Goal: Transaction & Acquisition: Purchase product/service

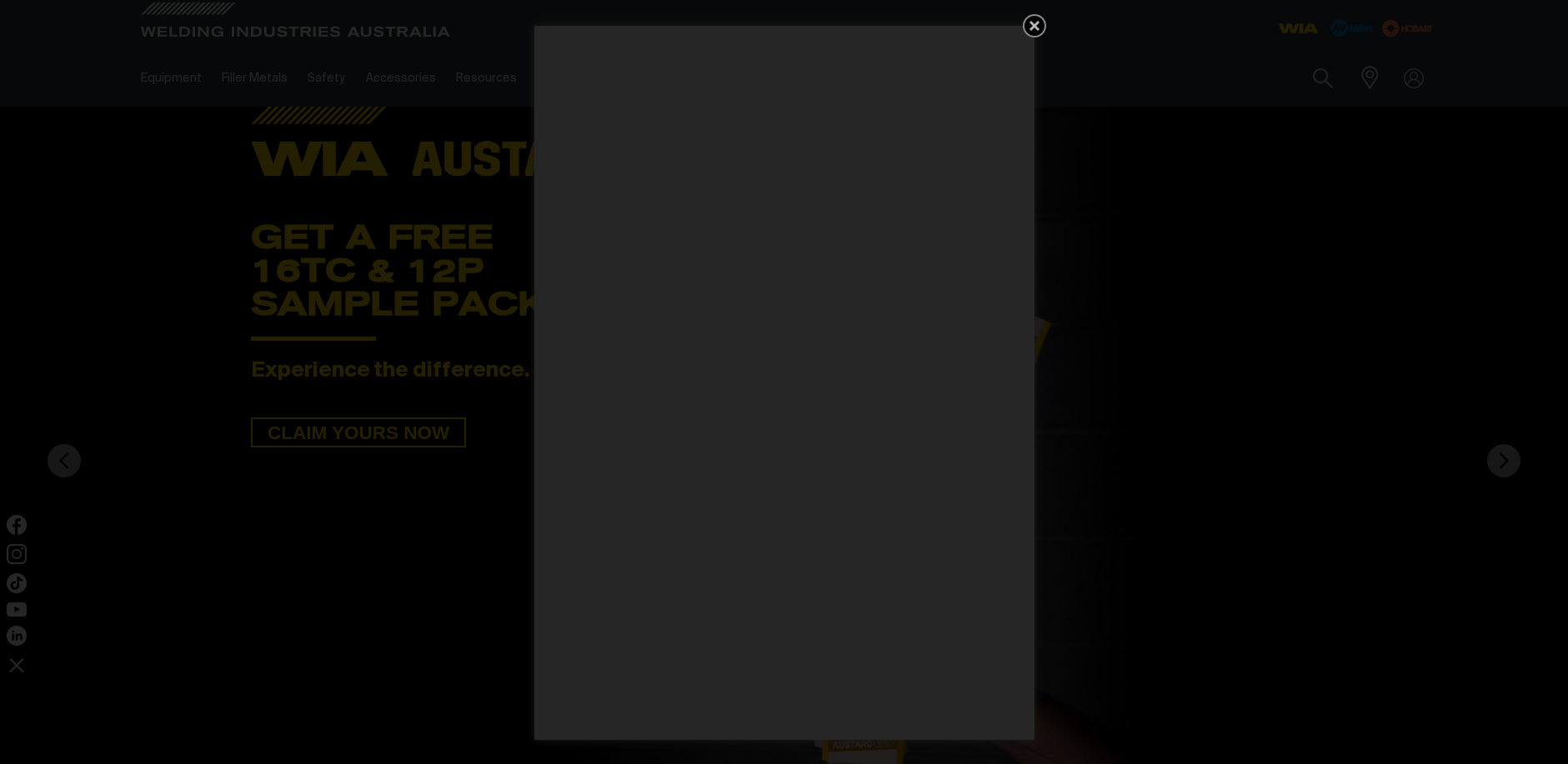
click at [1037, 27] on icon "Get 5 WIA Welding Guides Free!" at bounding box center [1034, 25] width 20 height 20
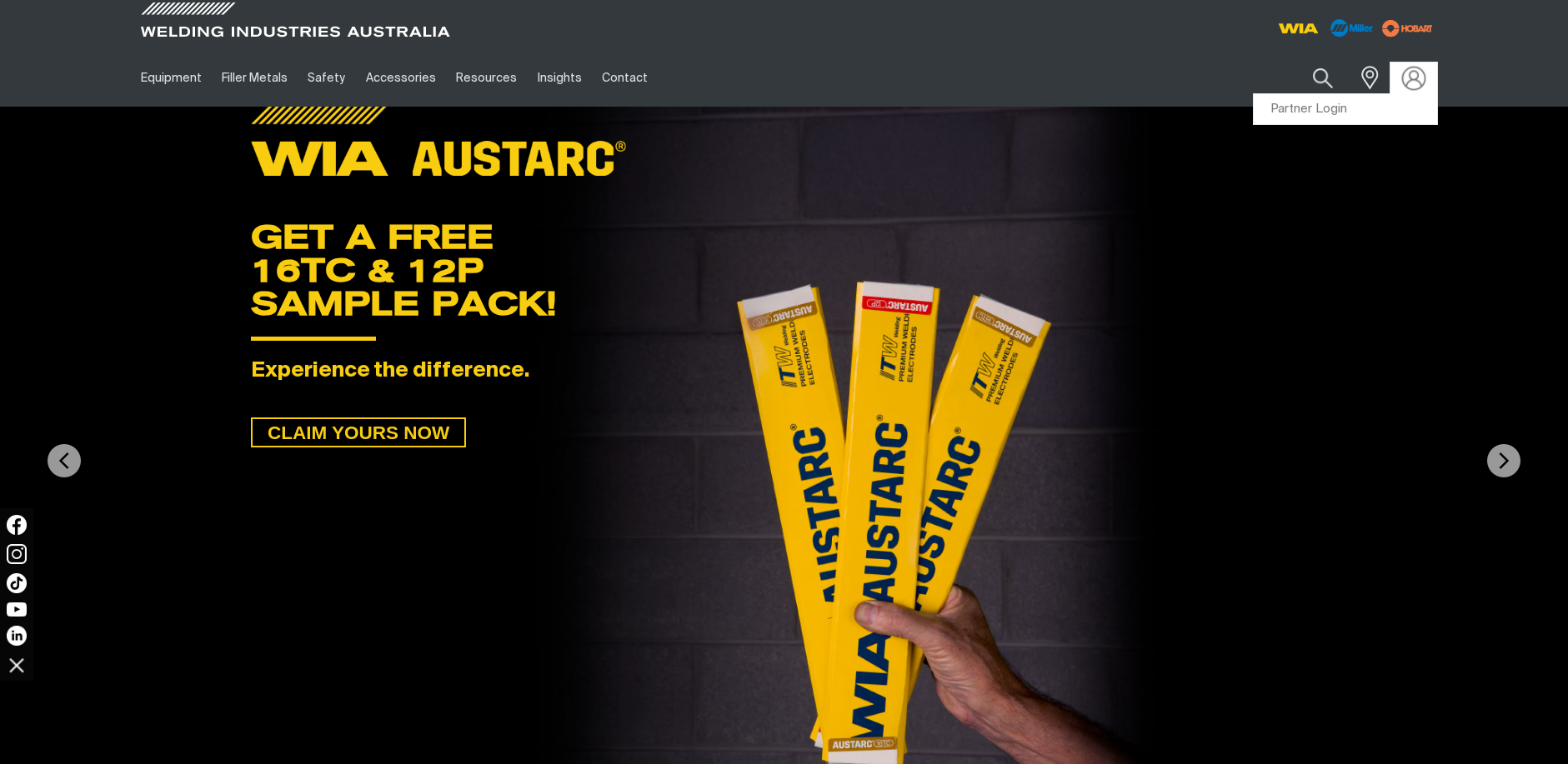
click at [1413, 81] on img at bounding box center [1413, 78] width 24 height 24
click at [1372, 106] on link "Partner Login" at bounding box center [1345, 110] width 183 height 31
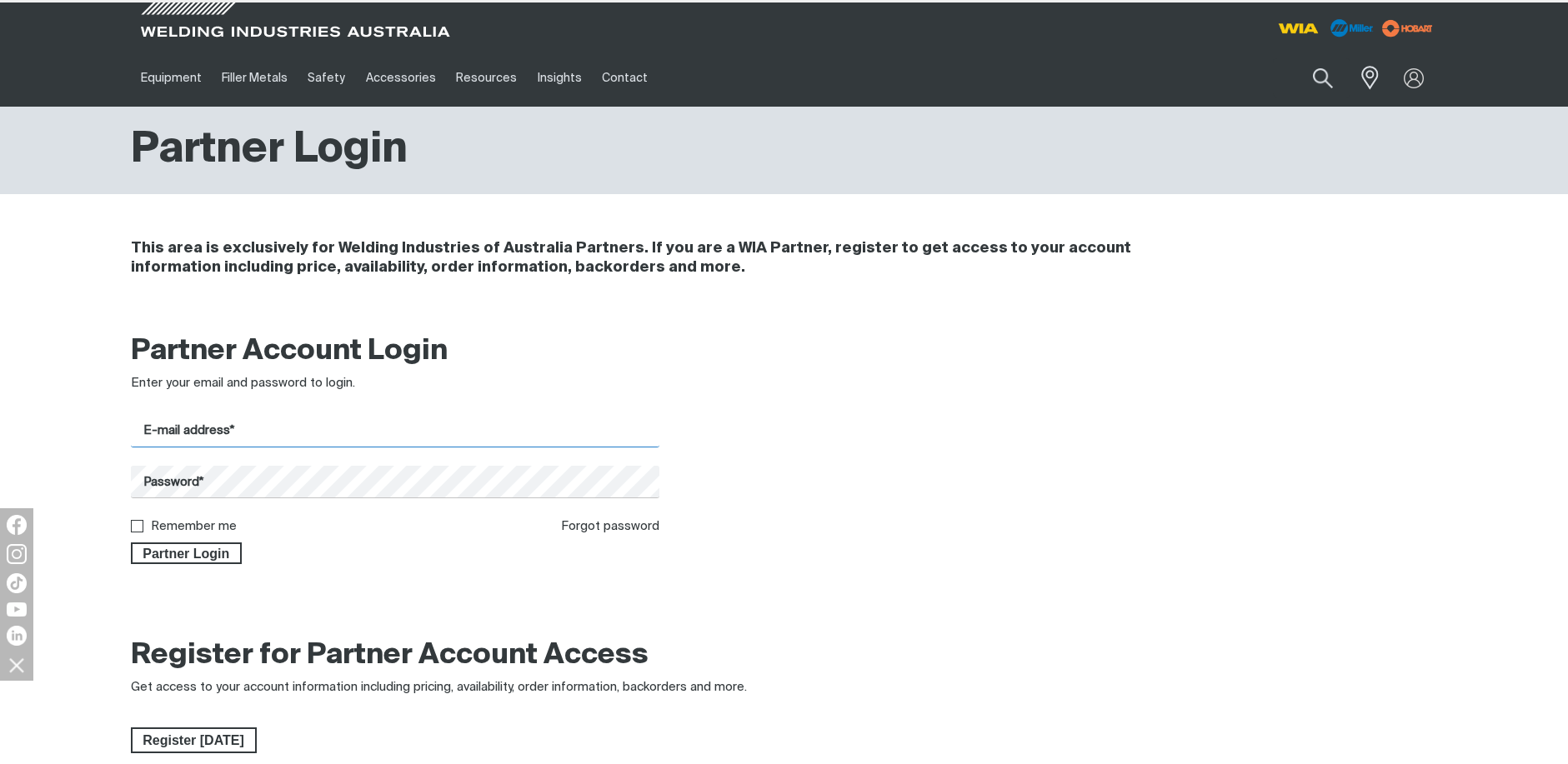
type input "[PERSON_NAME][EMAIL_ADDRESS][PERSON_NAME][DOMAIN_NAME]"
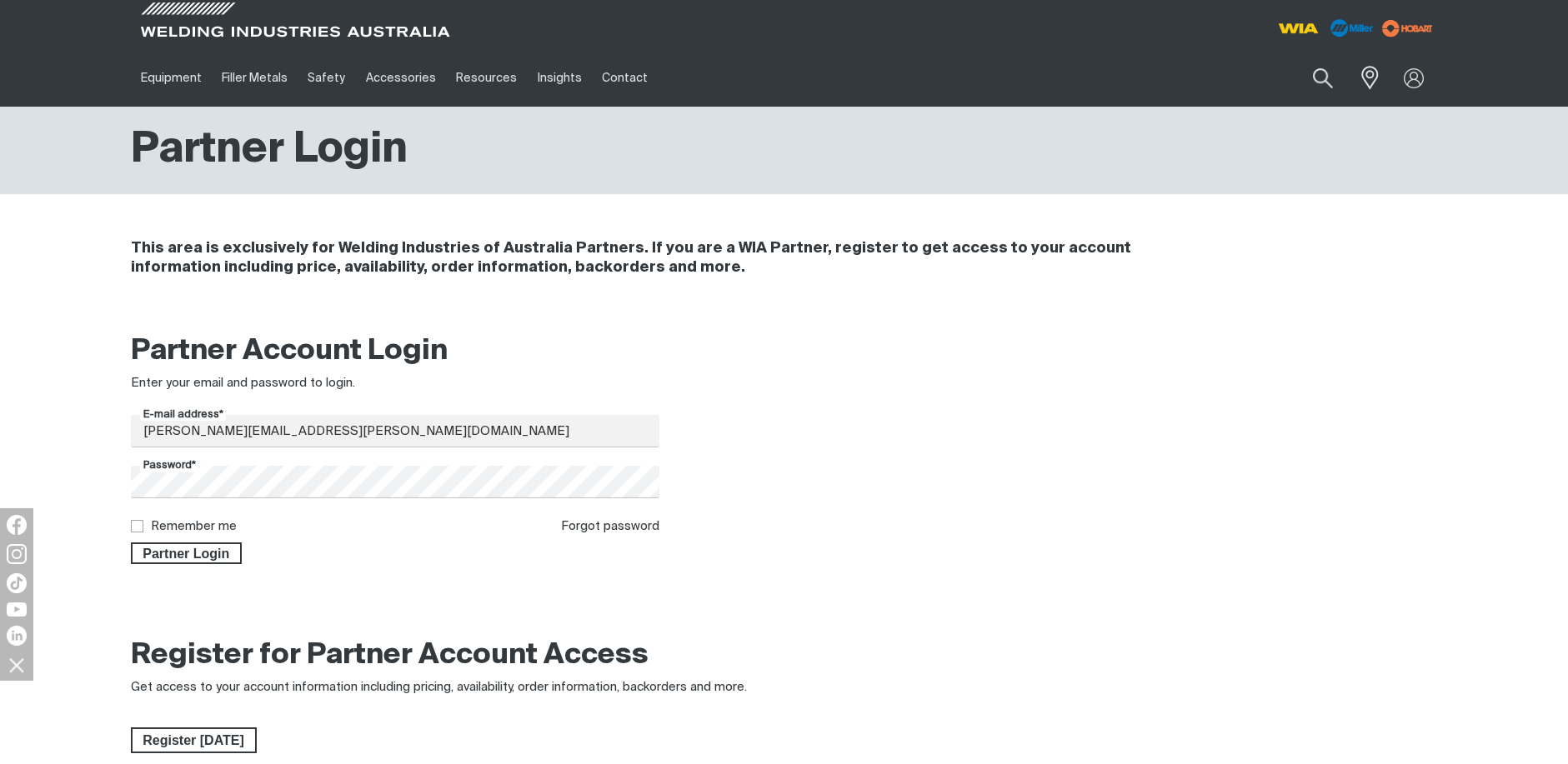
click at [137, 525] on input "Remember me" at bounding box center [136, 525] width 11 height 11
checkbox input "true"
click at [156, 548] on span "Partner Login" at bounding box center [186, 553] width 108 height 22
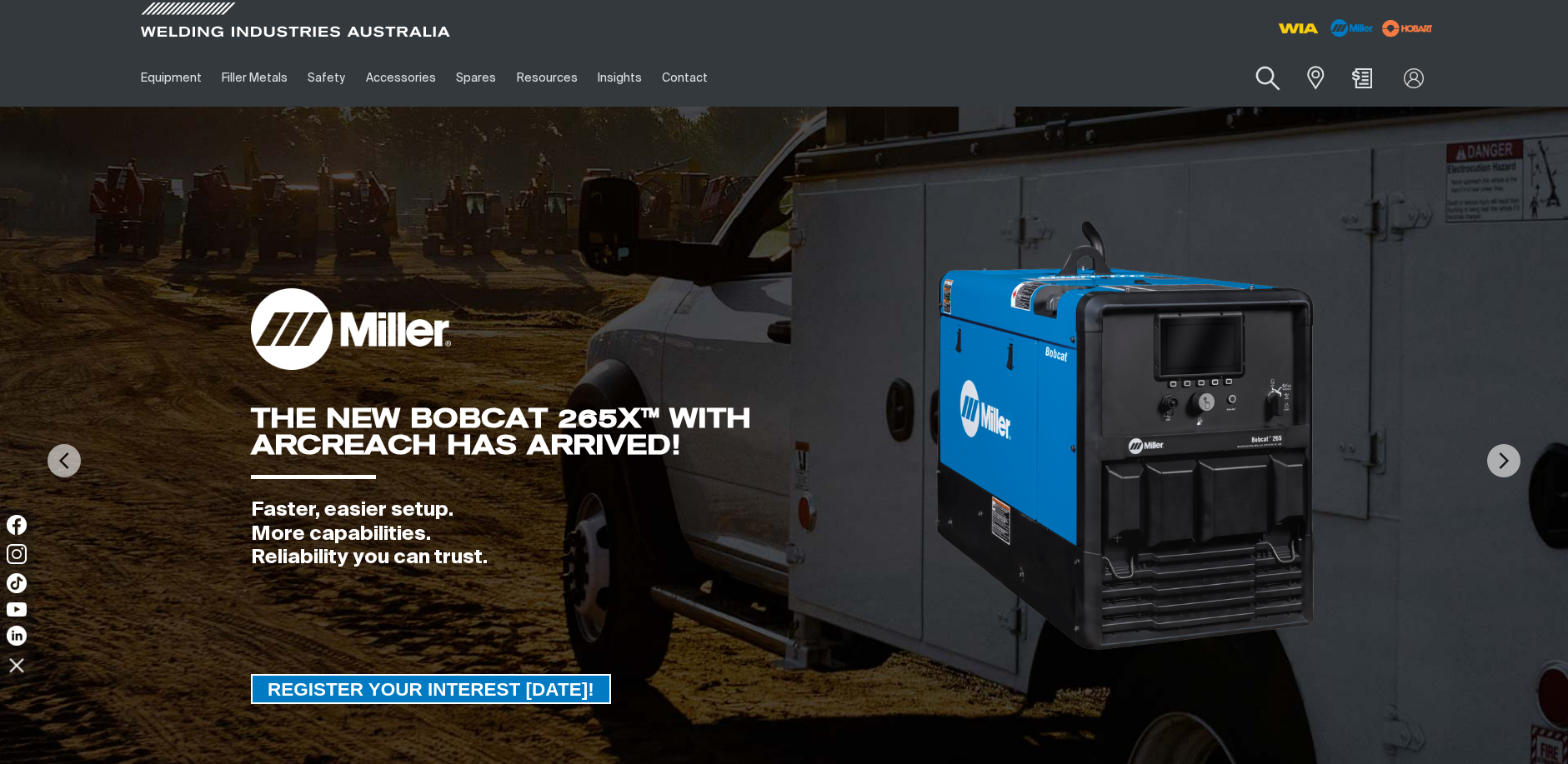
click at [1279, 75] on button "Search products" at bounding box center [1268, 79] width 67 height 48
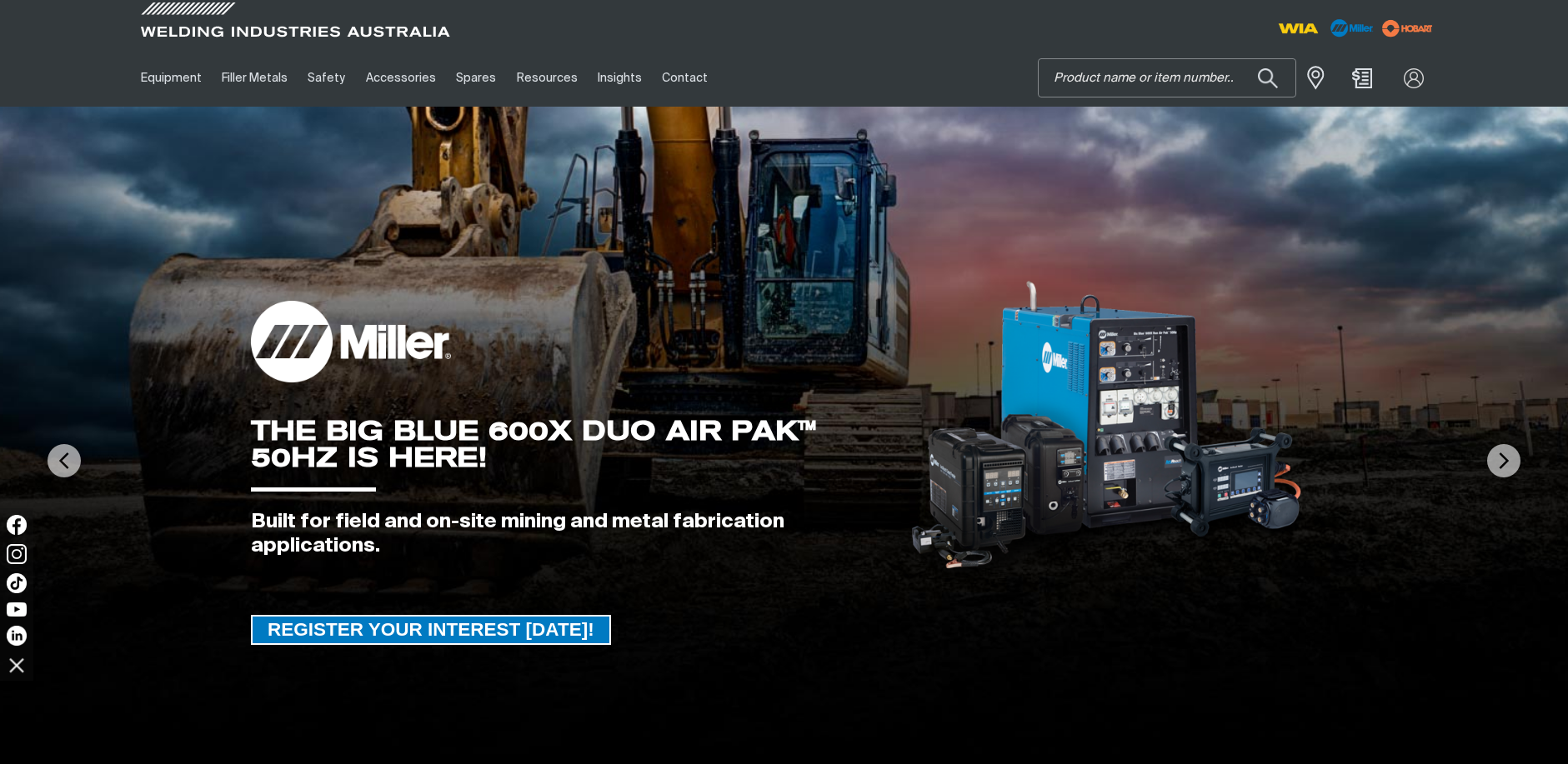
click at [1125, 76] on input "Search" at bounding box center [1166, 77] width 257 height 37
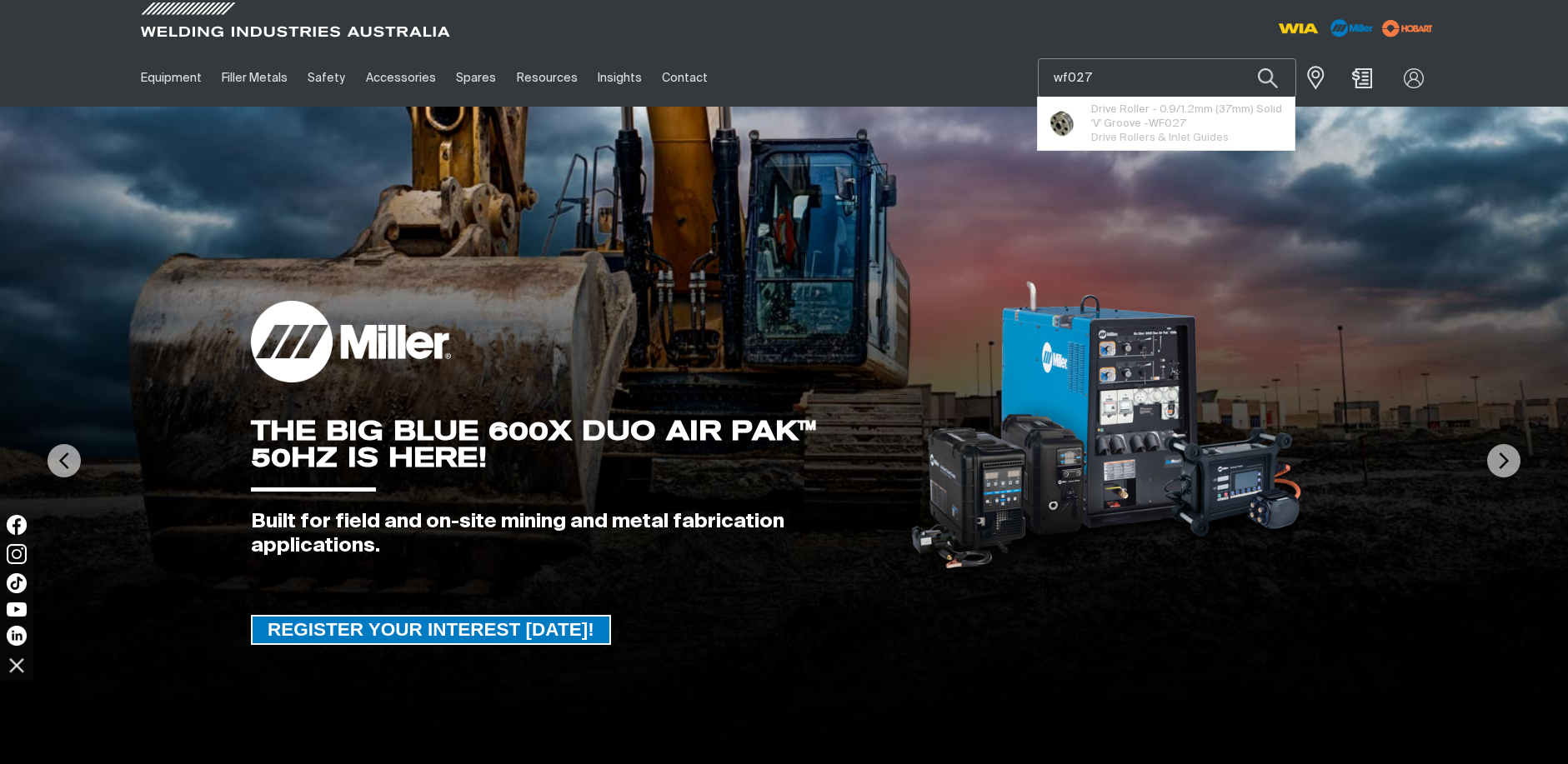
type input "wf027"
click at [1240, 58] on button "Search products" at bounding box center [1268, 77] width 57 height 39
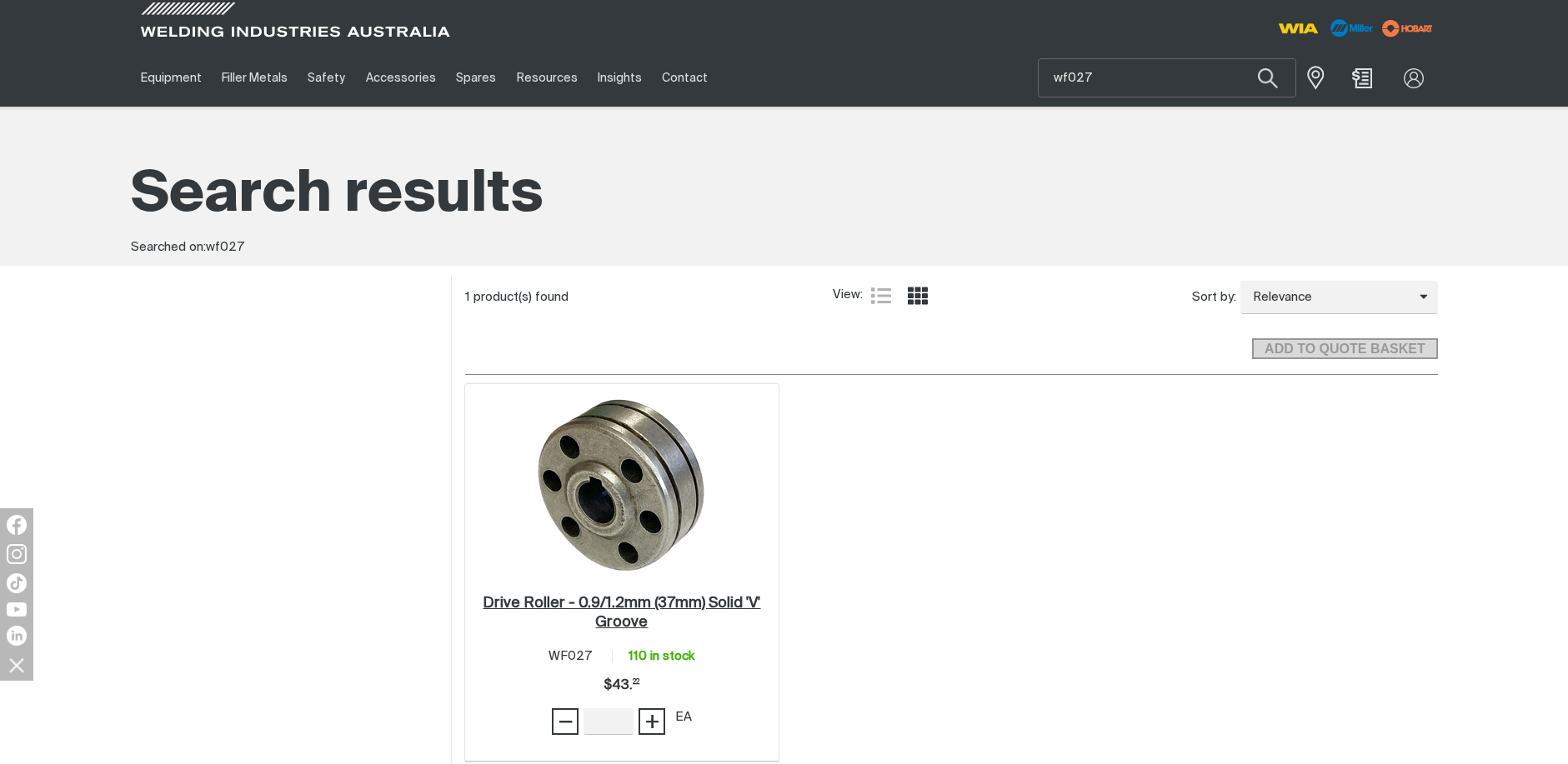
click at [621, 599] on h2 "Drive Roller - 0.9/1.2mm (37mm) Solid 'V' Groove ." at bounding box center [621, 613] width 277 height 35
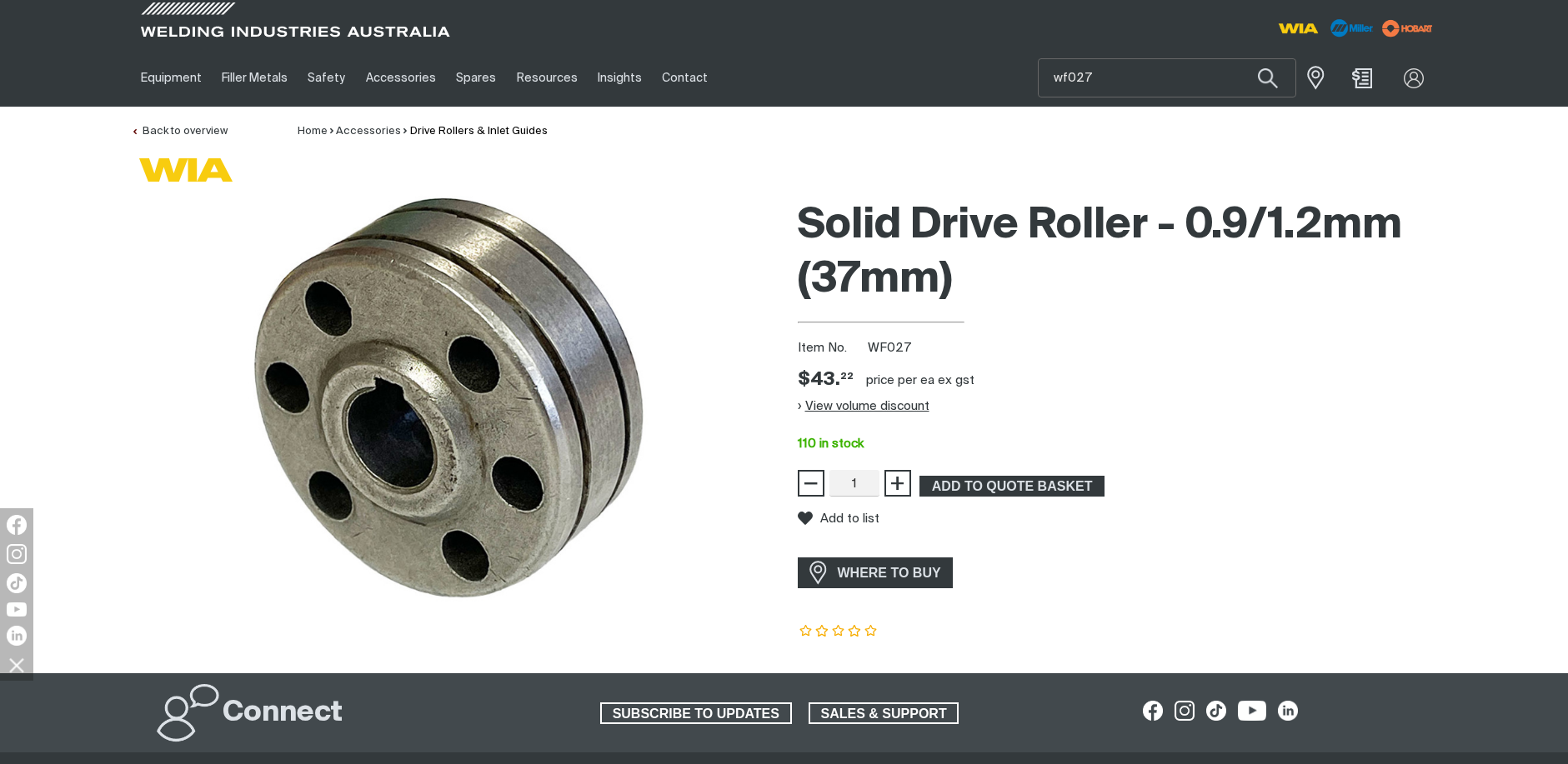
click at [875, 412] on button "View volume discount" at bounding box center [864, 405] width 131 height 27
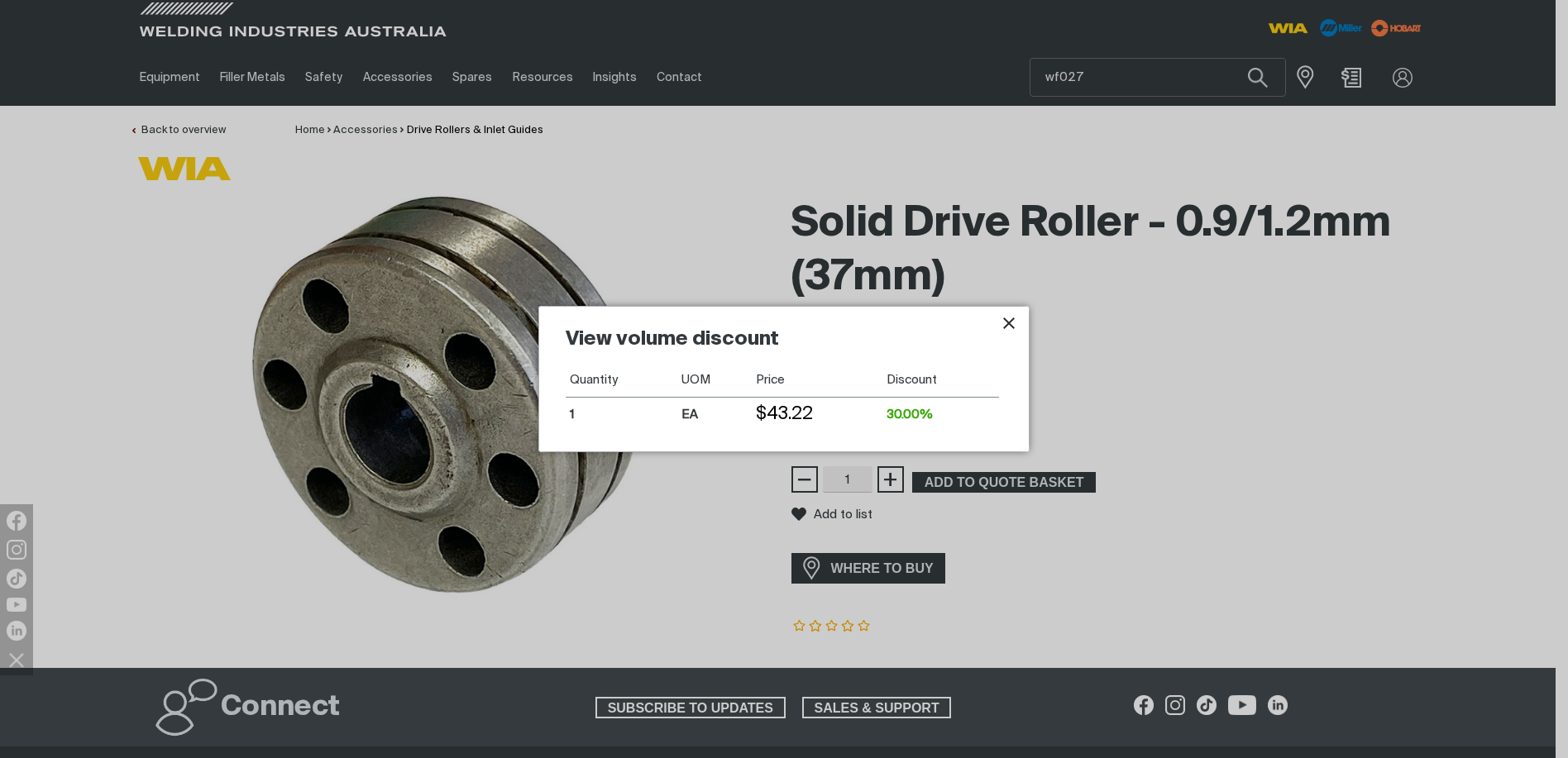
click at [1179, 382] on div at bounding box center [784, 379] width 1568 height 758
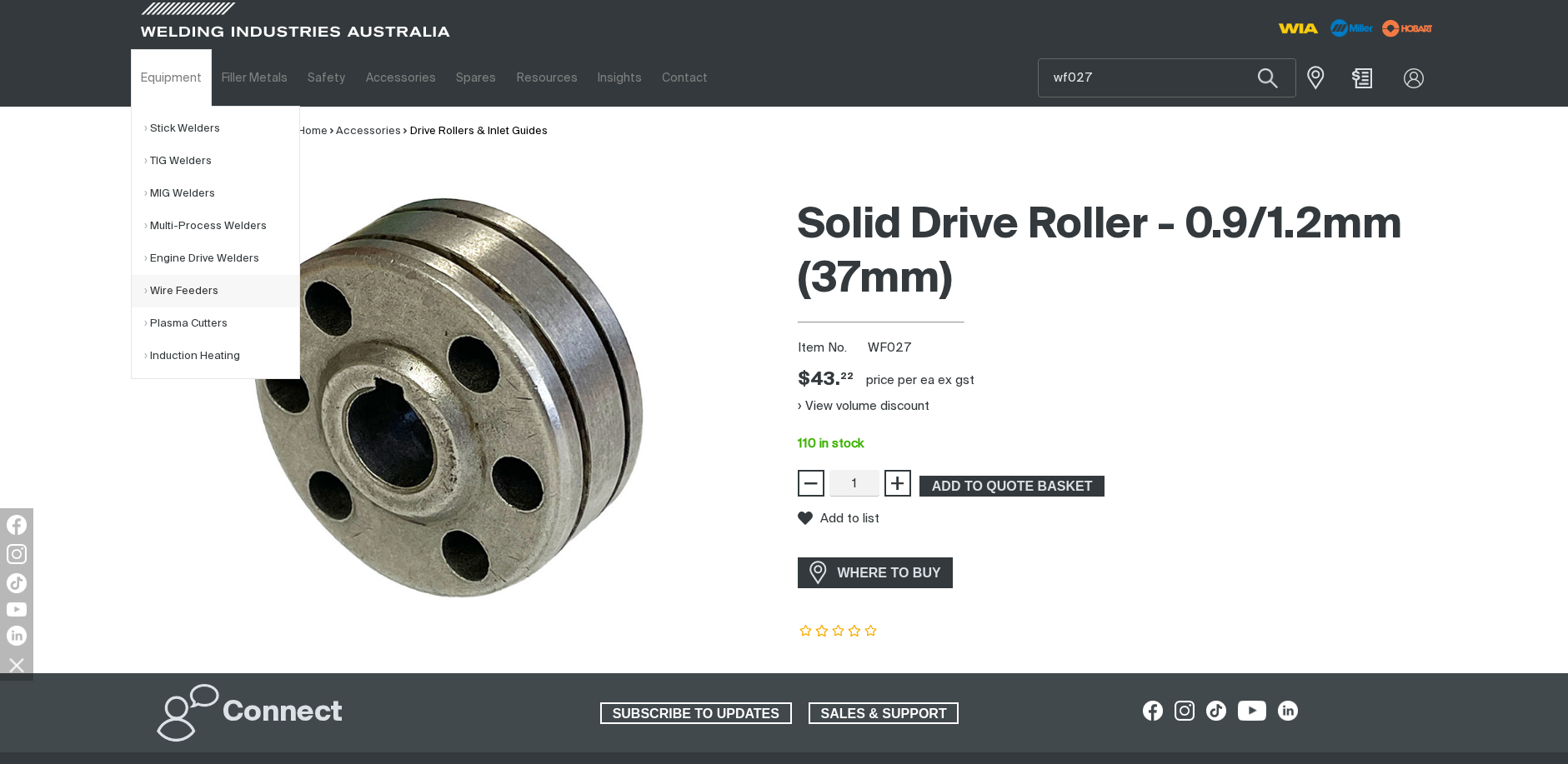
click at [173, 284] on link "Wire Feeders" at bounding box center [221, 291] width 155 height 33
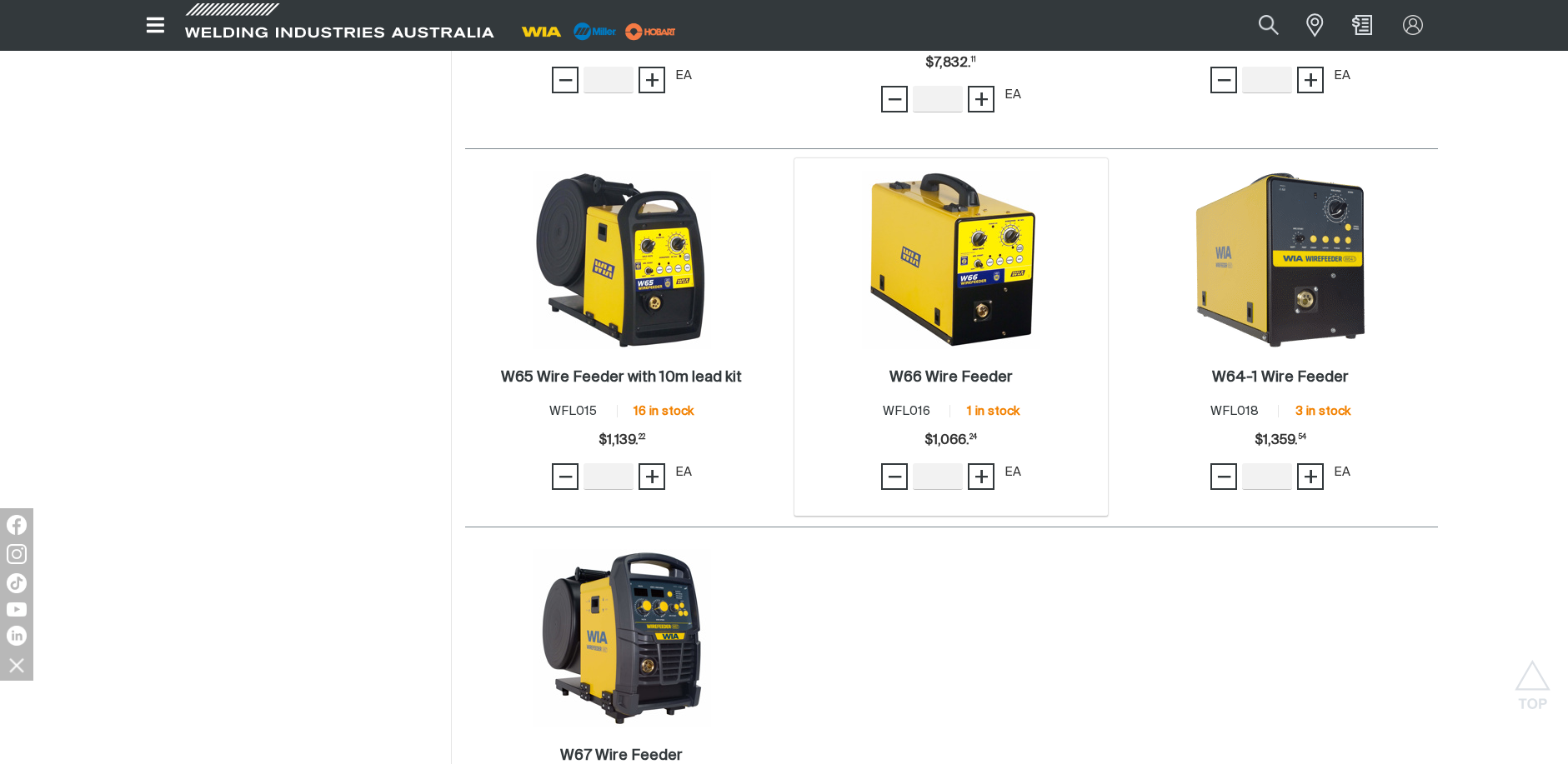
scroll to position [1666, 0]
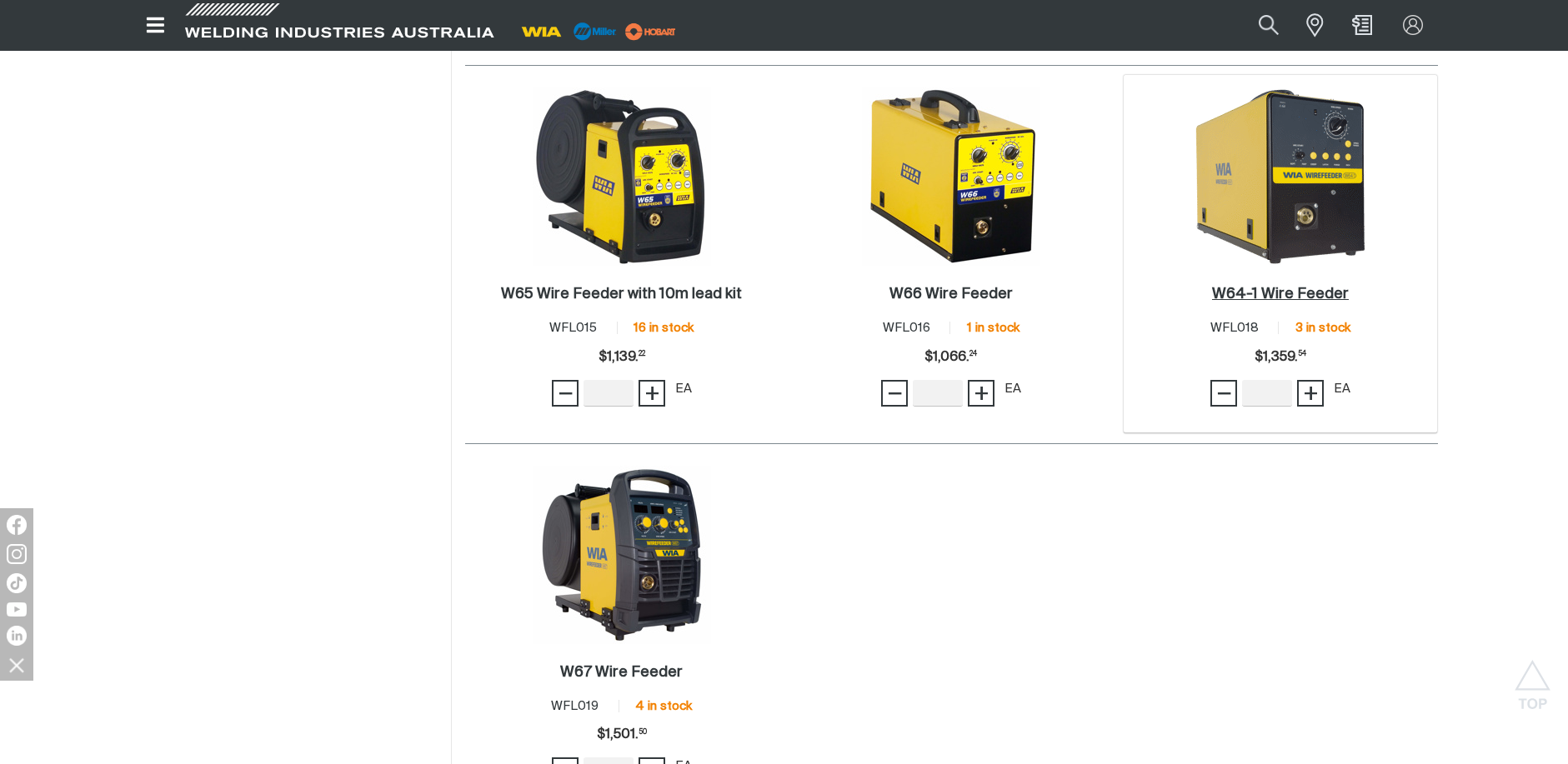
click at [1300, 296] on h2 "W64-1 Wire Feeder ." at bounding box center [1280, 294] width 137 height 15
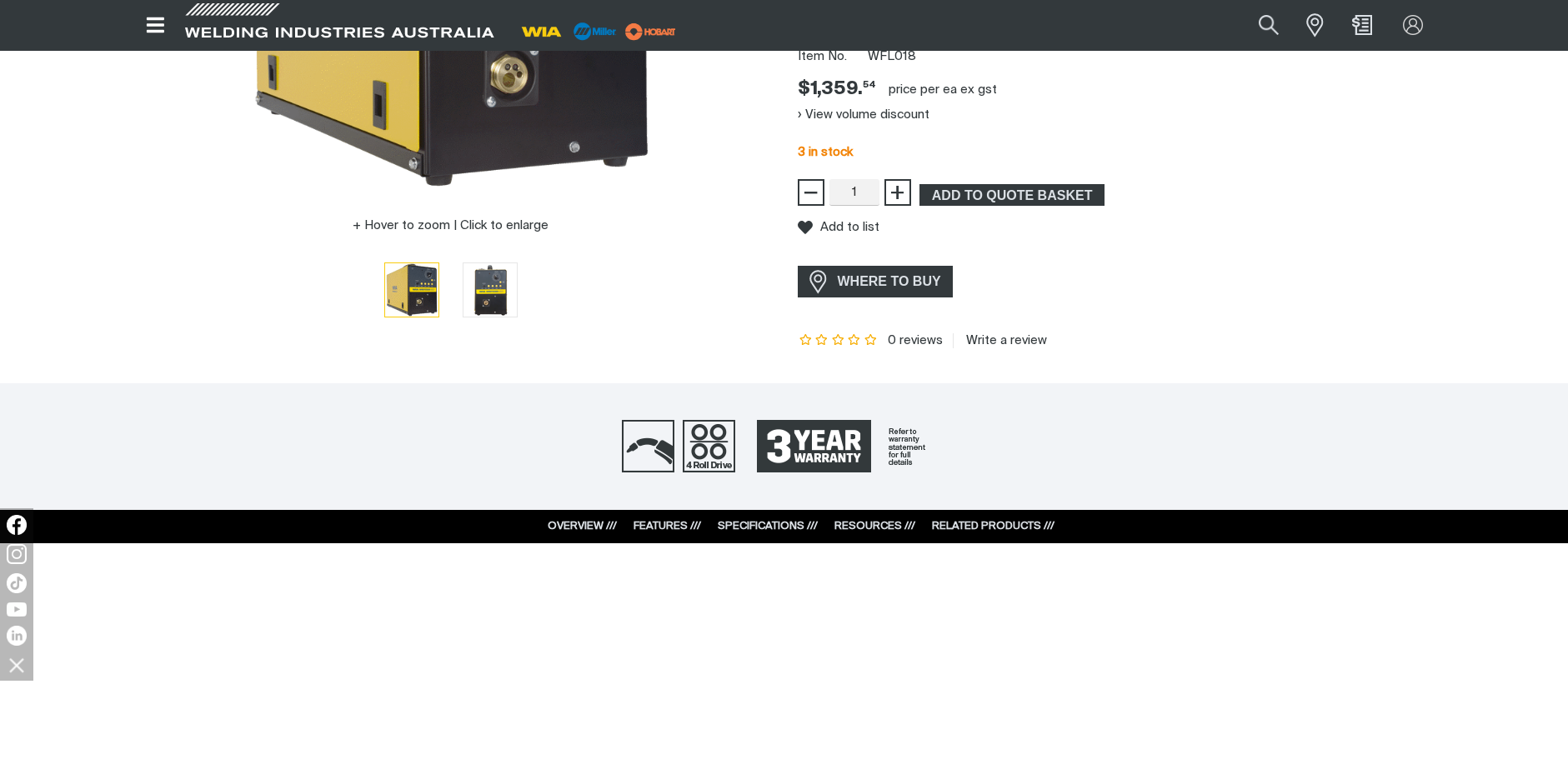
scroll to position [583, 0]
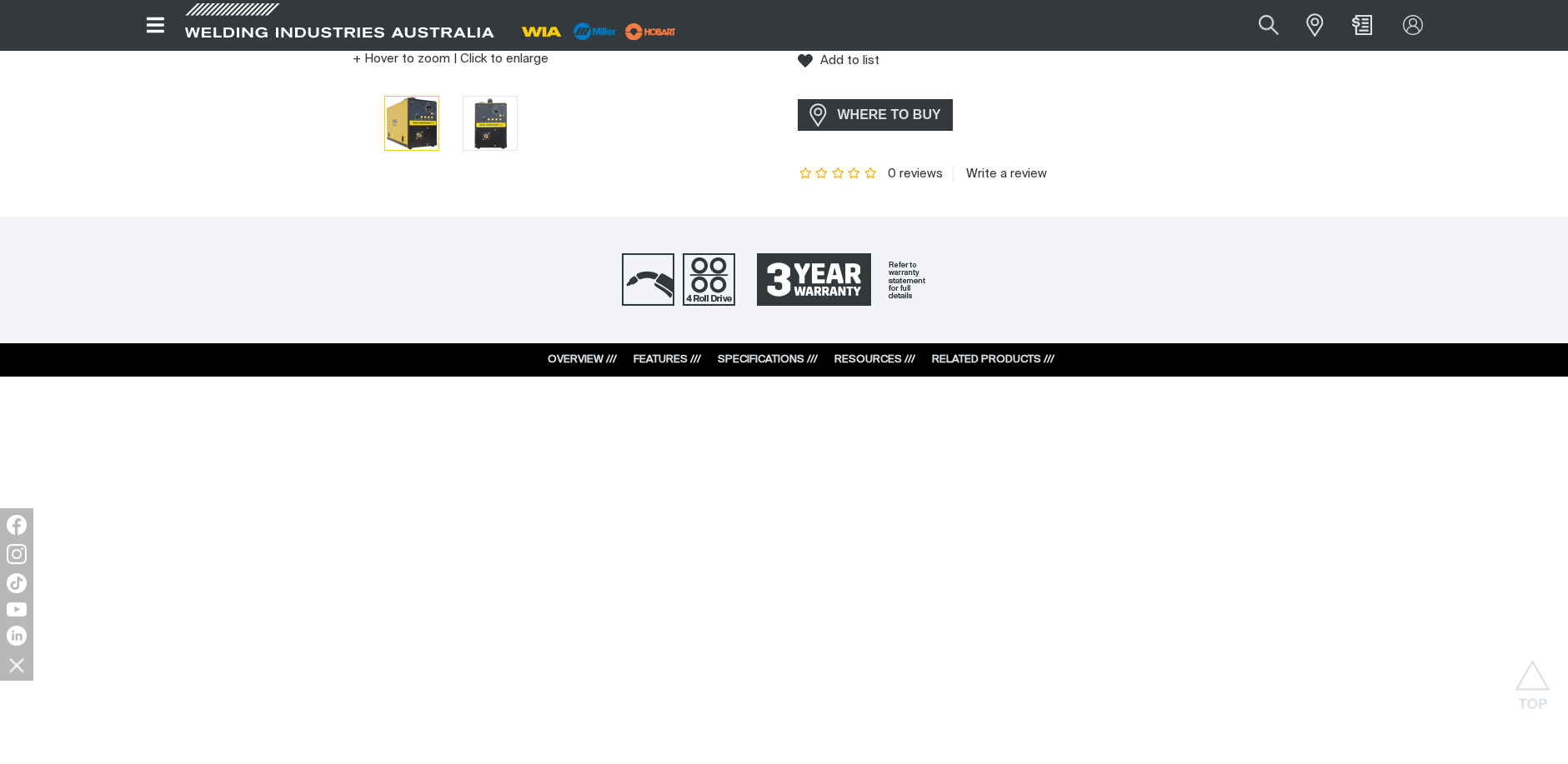
click at [799, 355] on link "SPECIFICATIONS ///" at bounding box center [768, 360] width 100 height 11
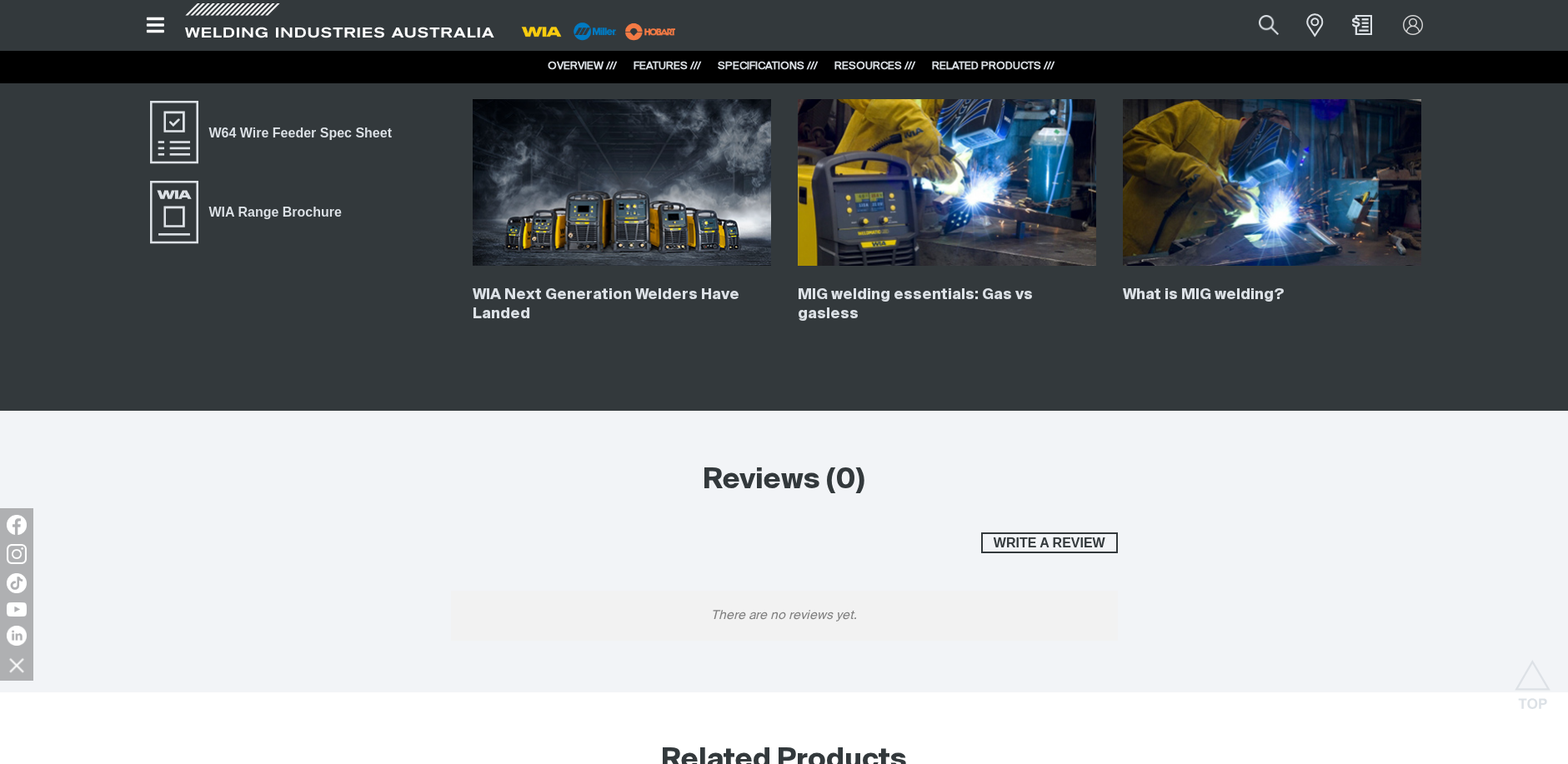
scroll to position [4099, 0]
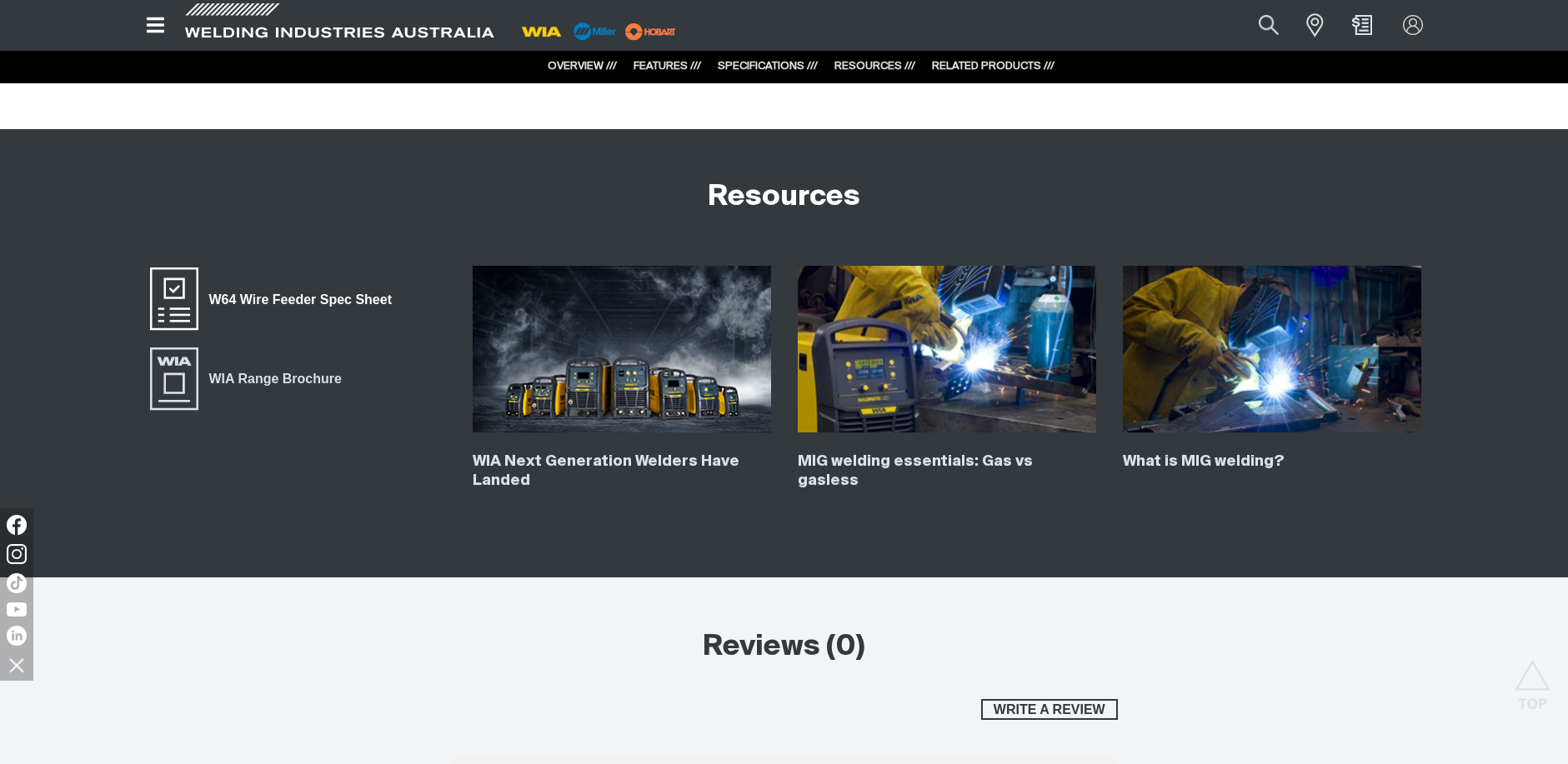
click at [309, 303] on span "W64 Wire Feeder Spec Sheet" at bounding box center [300, 300] width 204 height 22
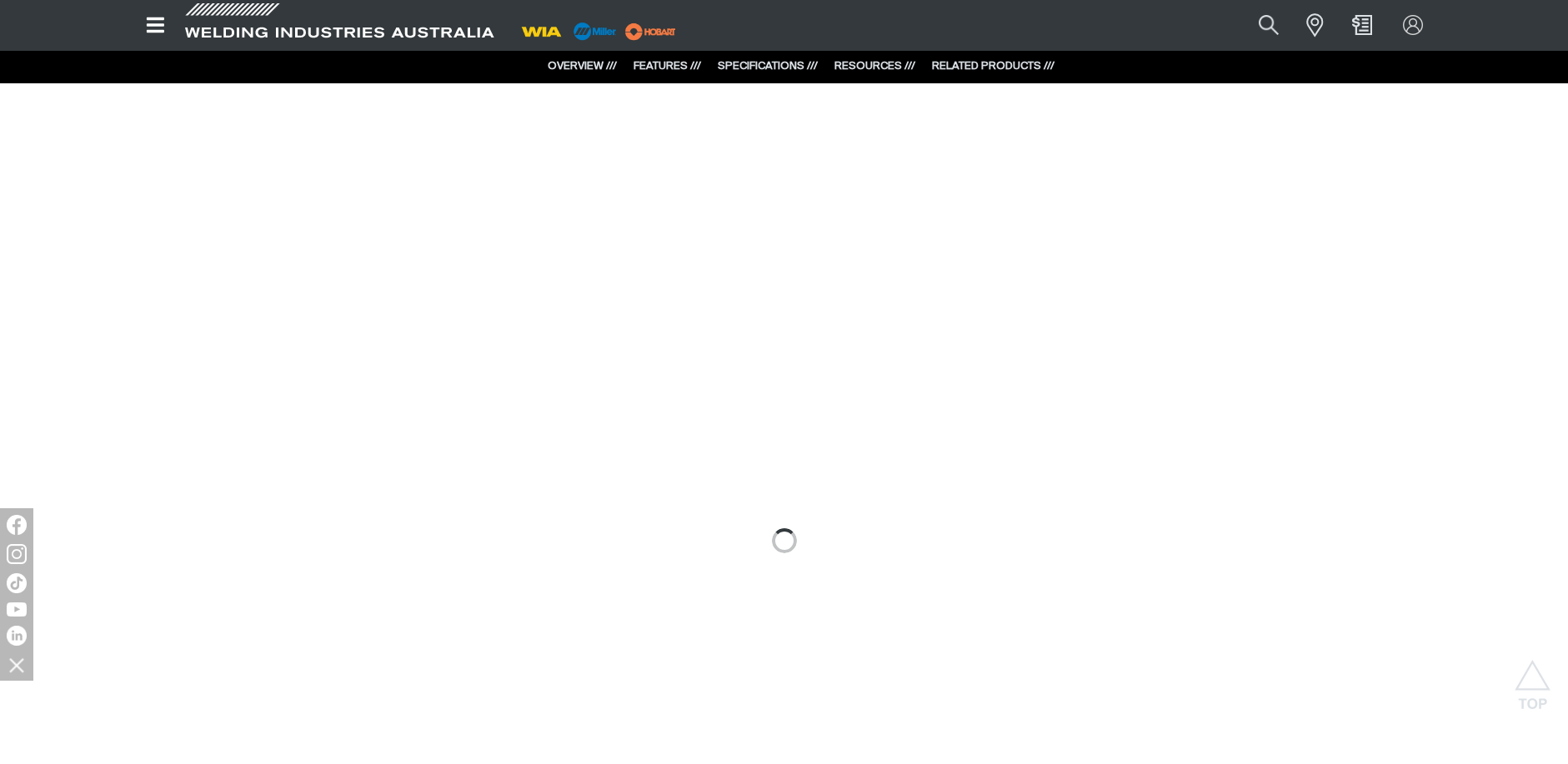
scroll to position [806, 0]
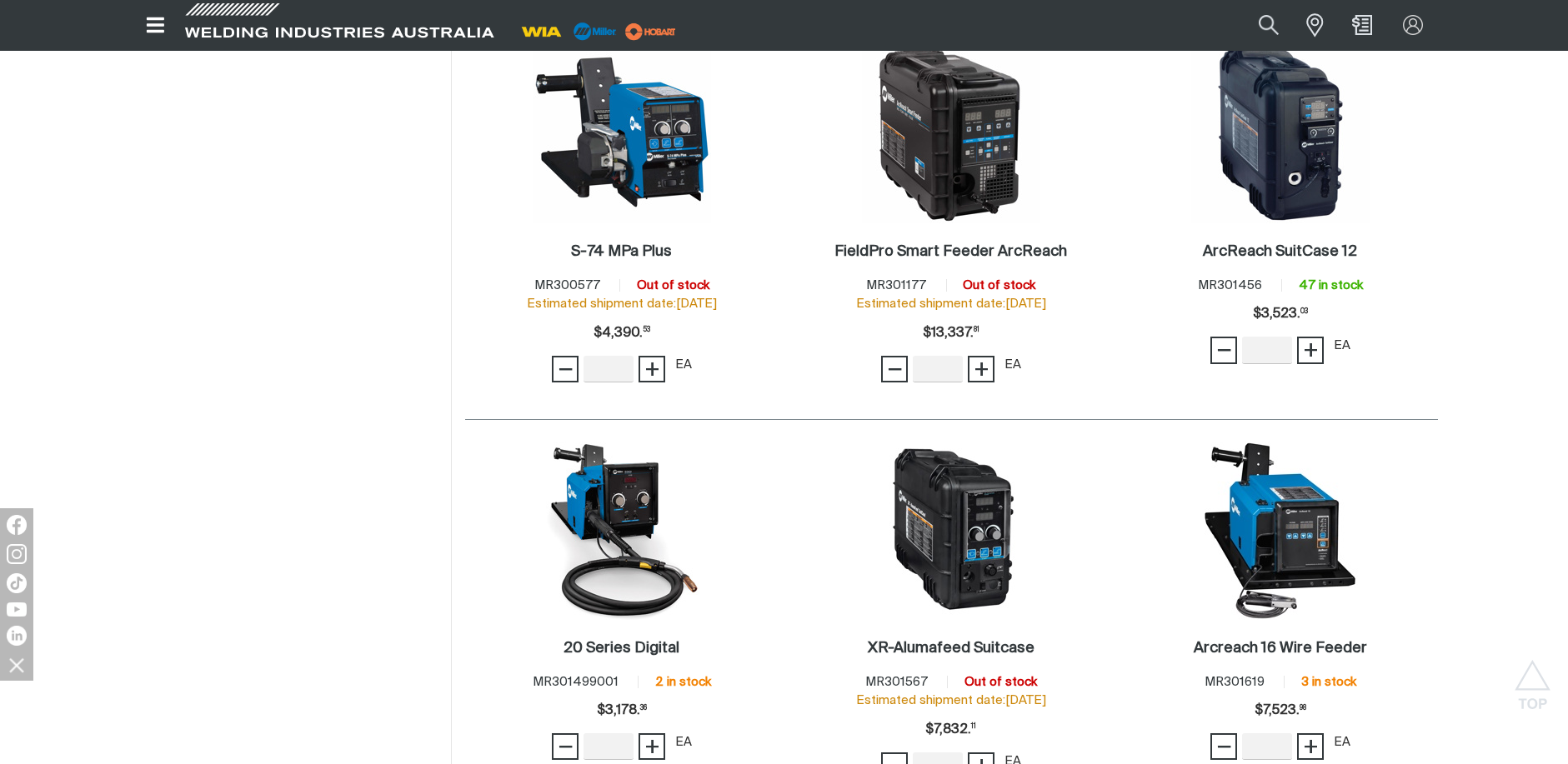
scroll to position [1250, 0]
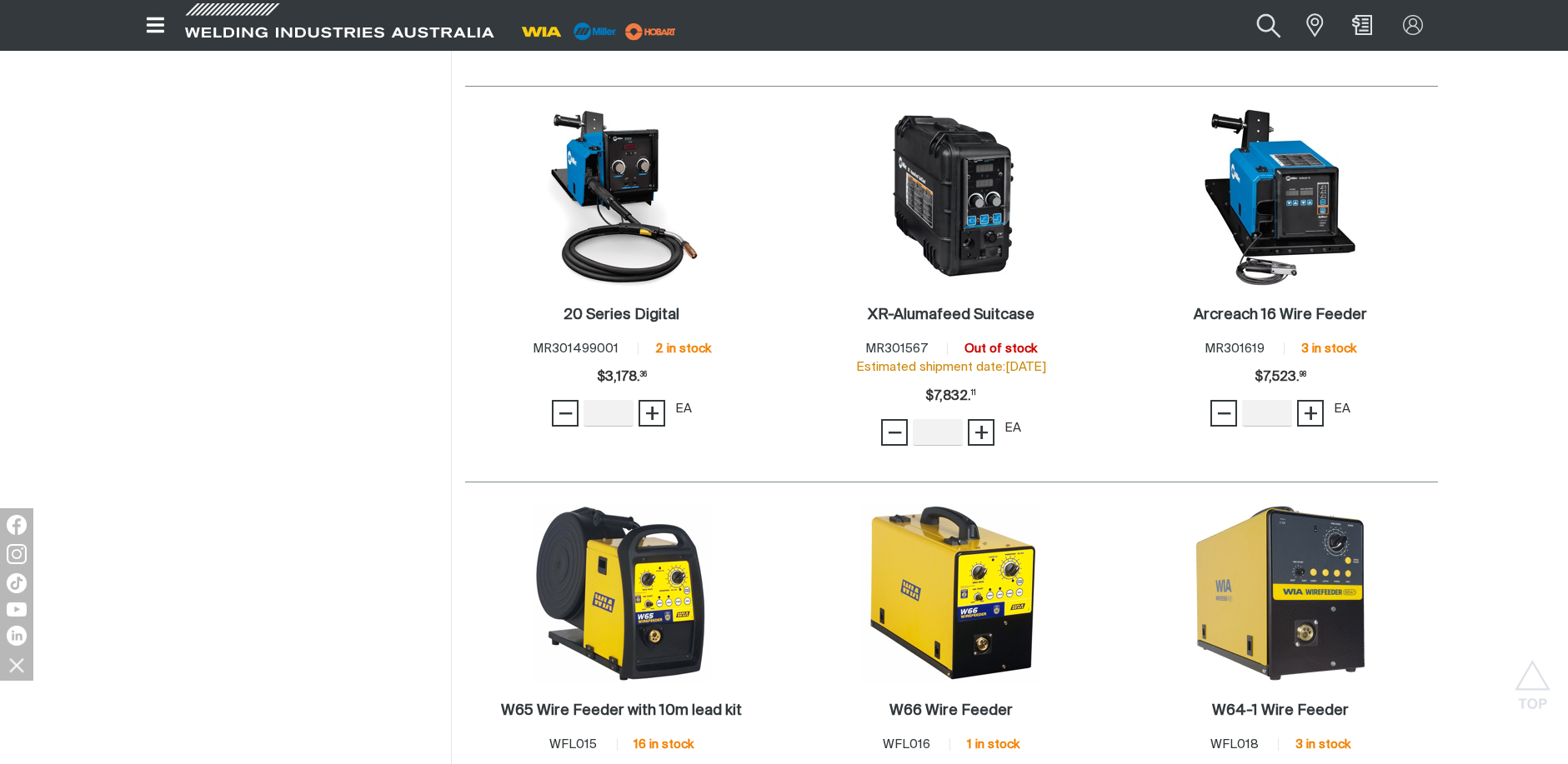
click at [1272, 23] on button "Search products" at bounding box center [1269, 25] width 67 height 45
click at [1240, 7] on button "Search products" at bounding box center [1269, 25] width 57 height 37
click at [1260, 32] on button "Search products" at bounding box center [1269, 25] width 67 height 45
click at [1138, 29] on input "Search" at bounding box center [1167, 25] width 257 height 35
type input "wf027"
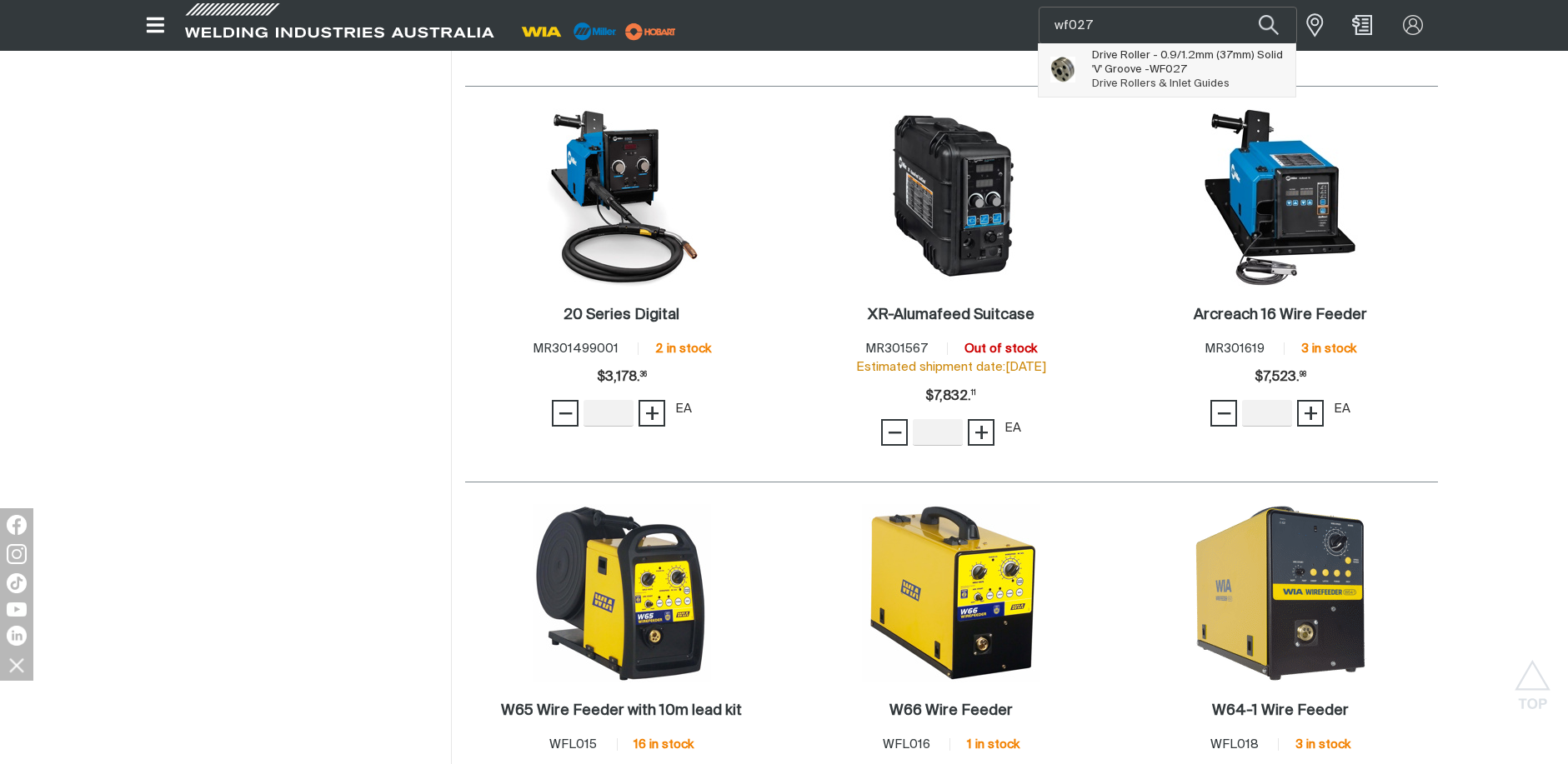
click at [1088, 66] on span "Suggestions" at bounding box center [1071, 69] width 41 height 42
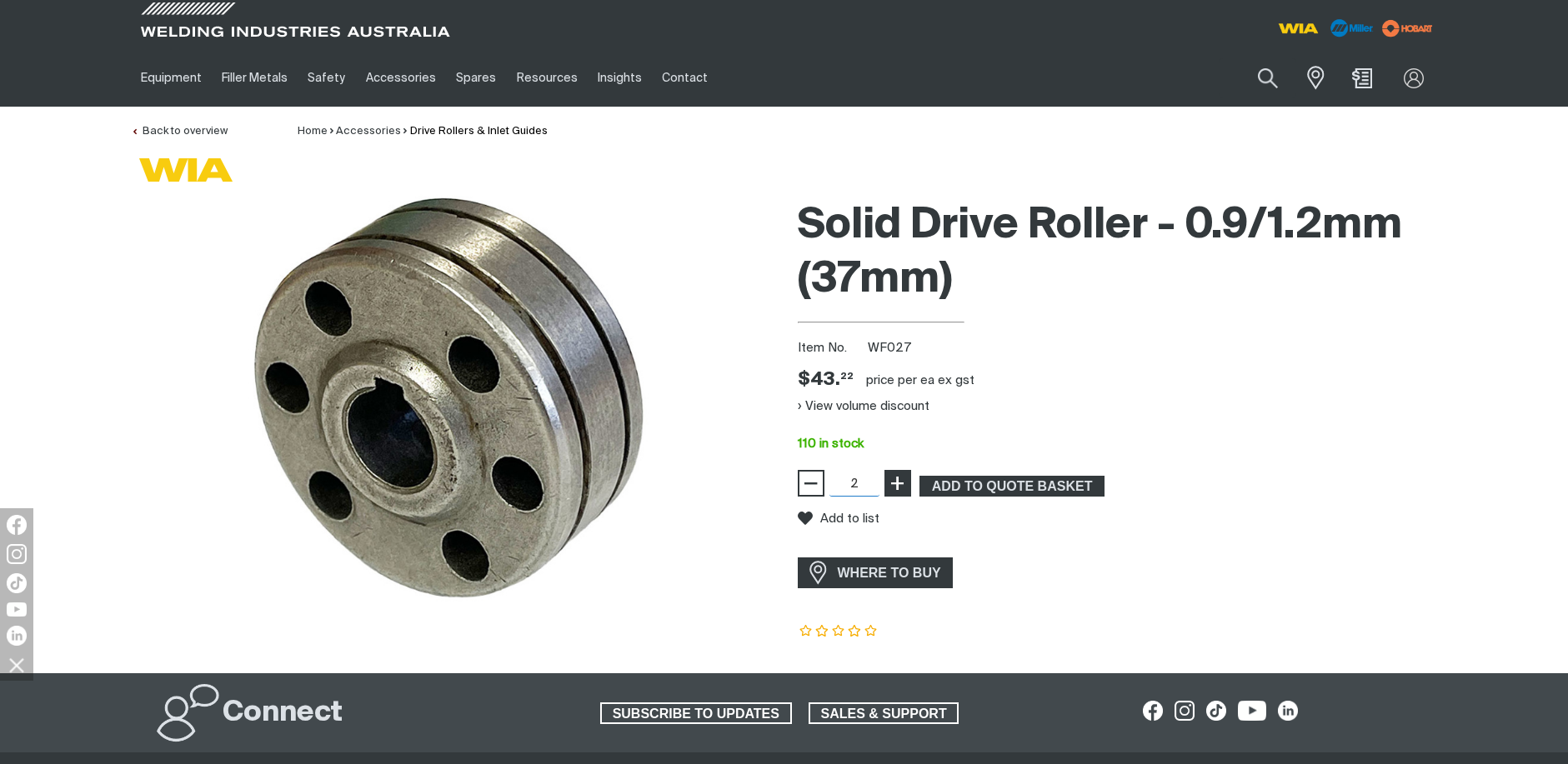
click at [903, 480] on span "+" at bounding box center [897, 483] width 16 height 29
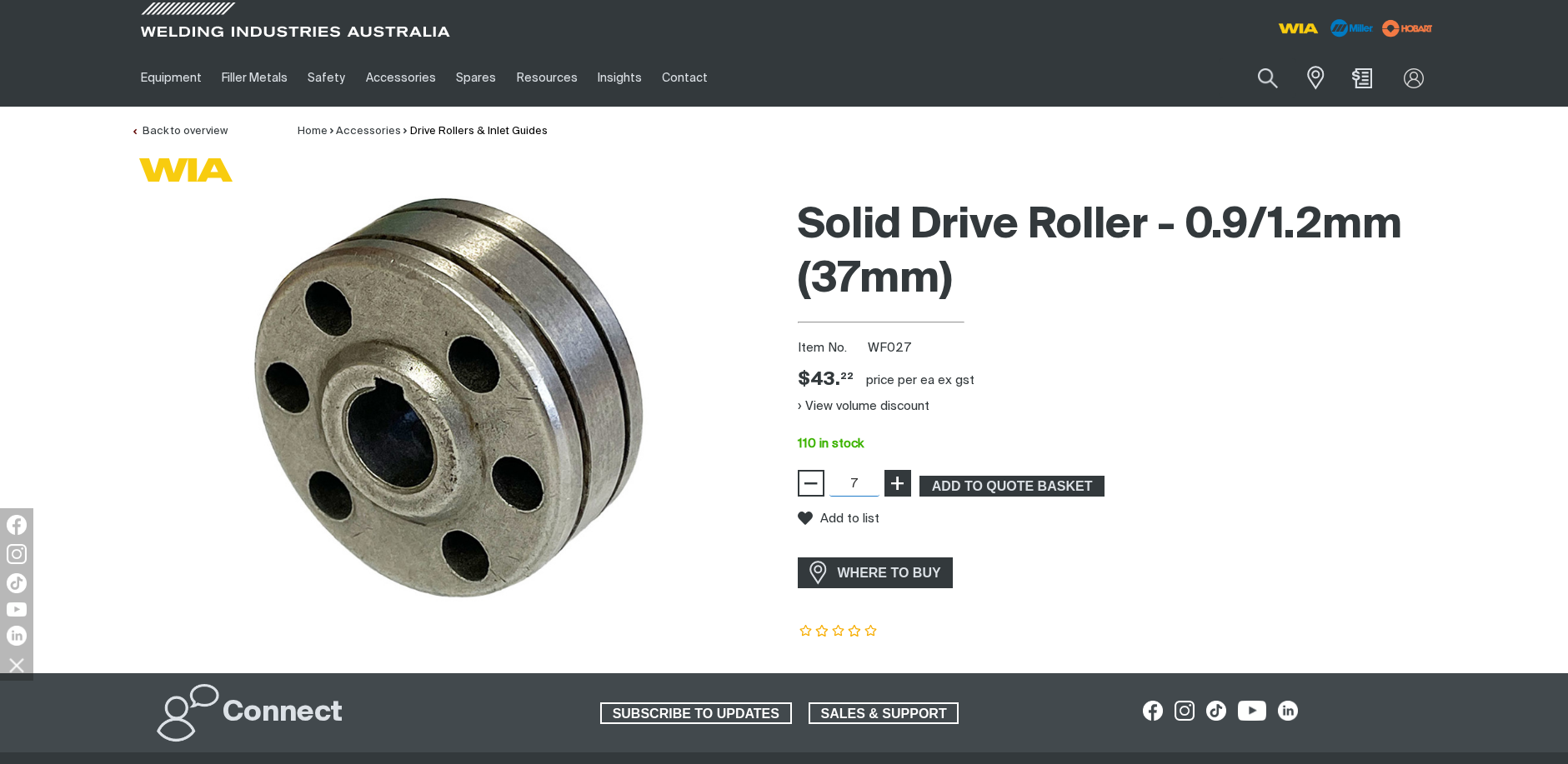
click at [903, 480] on span "+" at bounding box center [897, 483] width 16 height 29
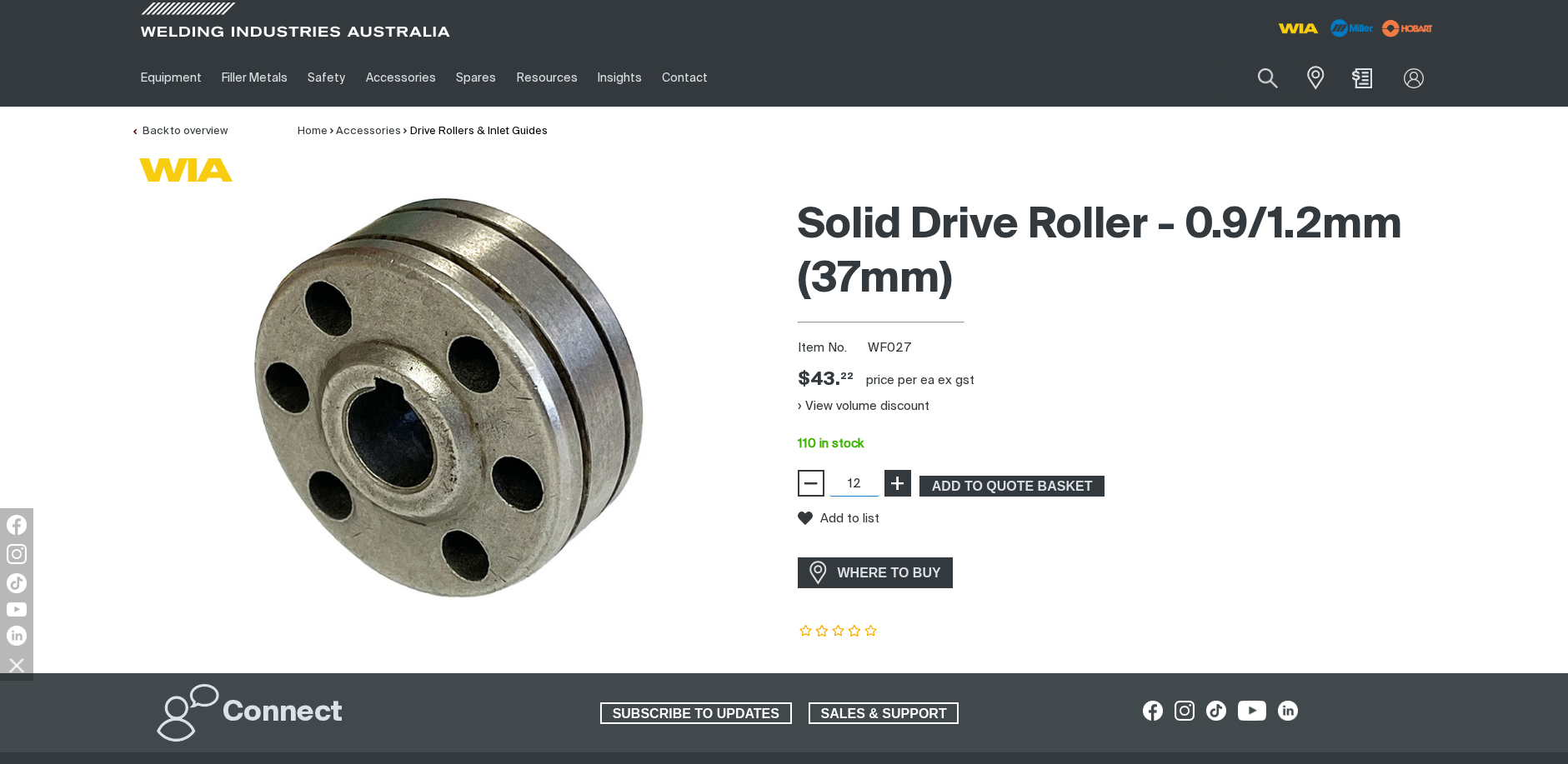
click at [903, 480] on span "+" at bounding box center [897, 483] width 16 height 29
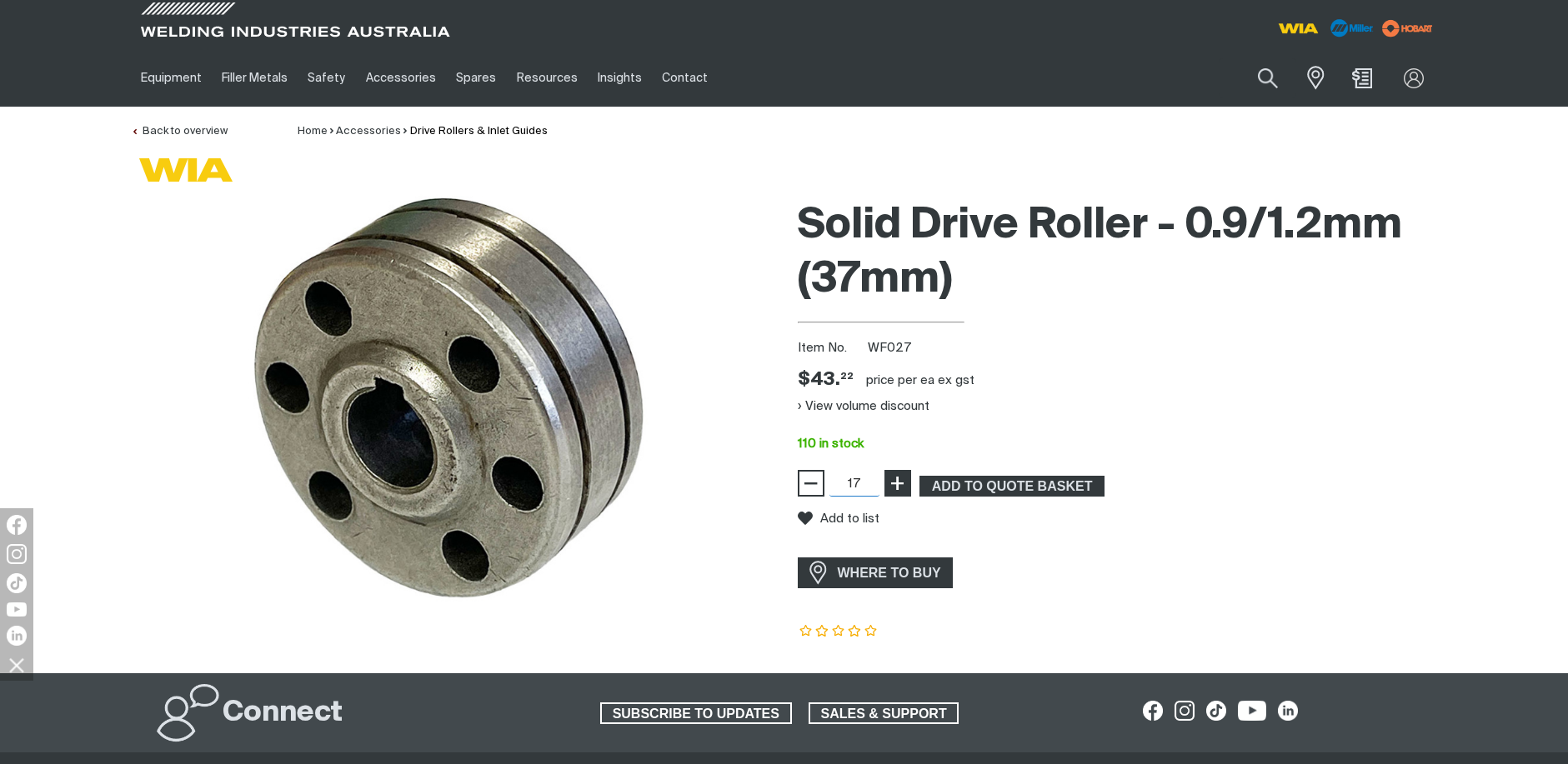
click at [903, 480] on span "+" at bounding box center [897, 483] width 16 height 29
type input "20"
click at [903, 480] on span "+" at bounding box center [897, 483] width 16 height 29
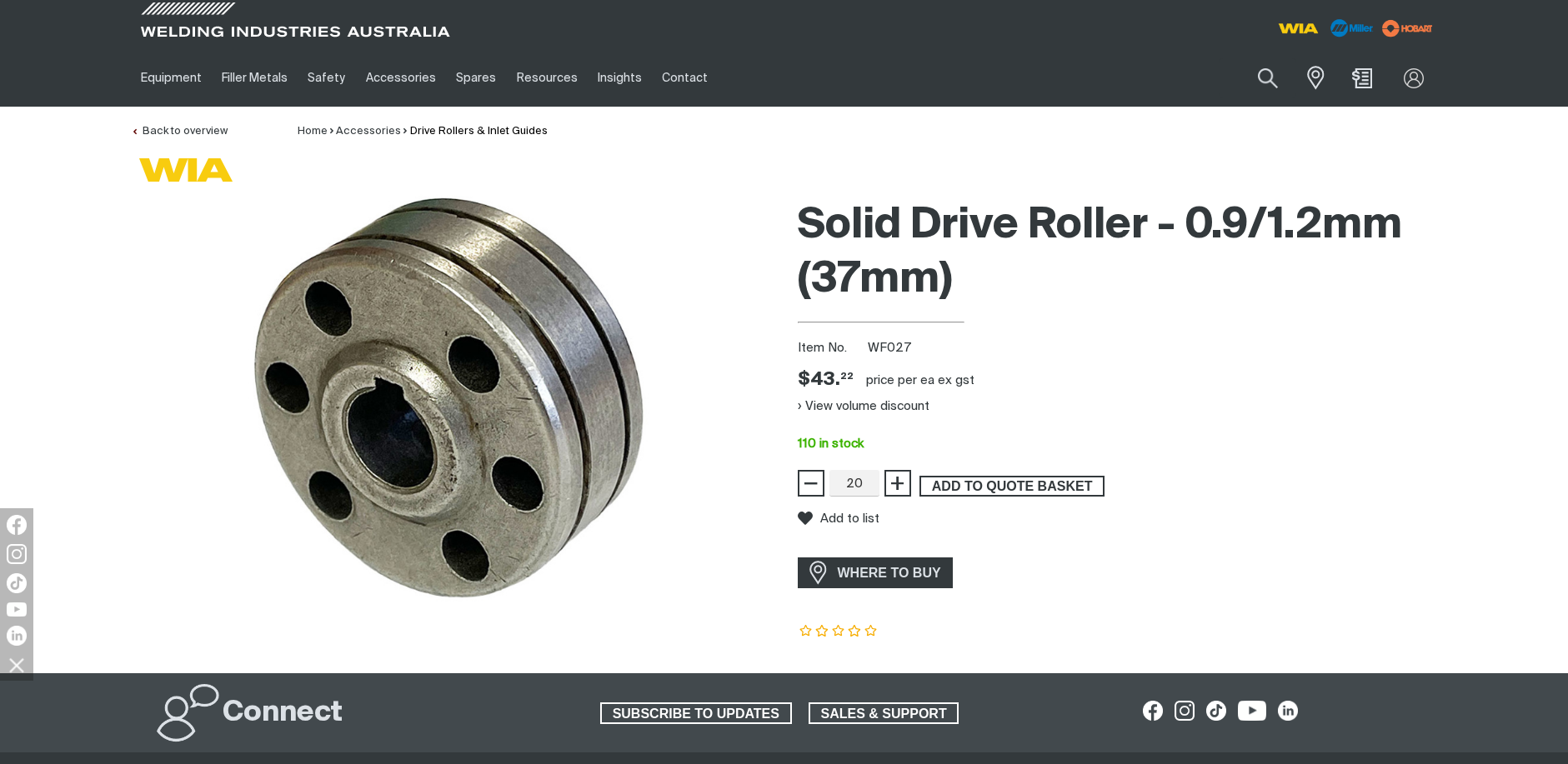
click at [1028, 479] on span "ADD TO QUOTE BASKET" at bounding box center [1011, 487] width 182 height 22
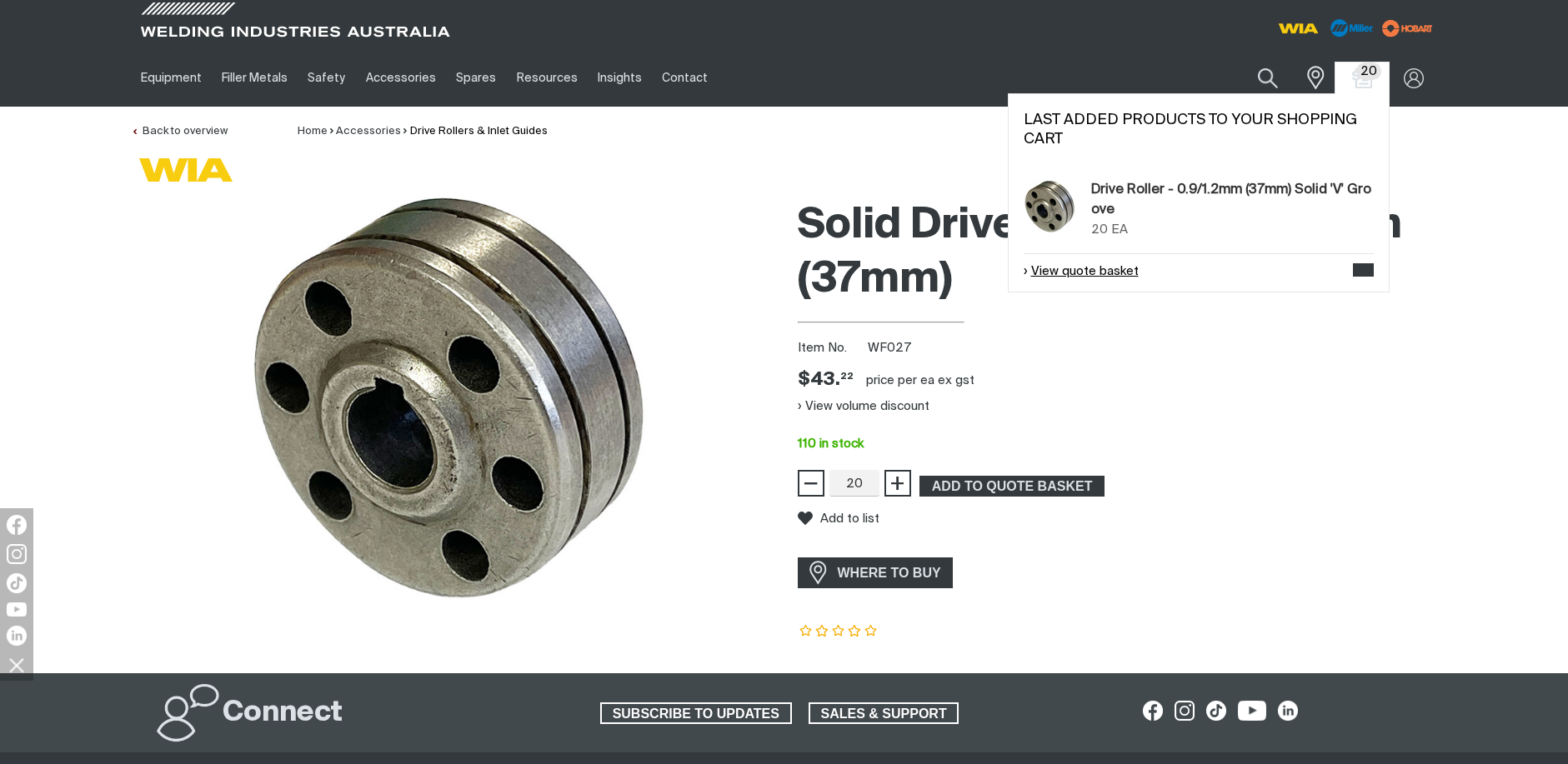
click at [1118, 273] on link "View quote basket" at bounding box center [1080, 272] width 115 height 19
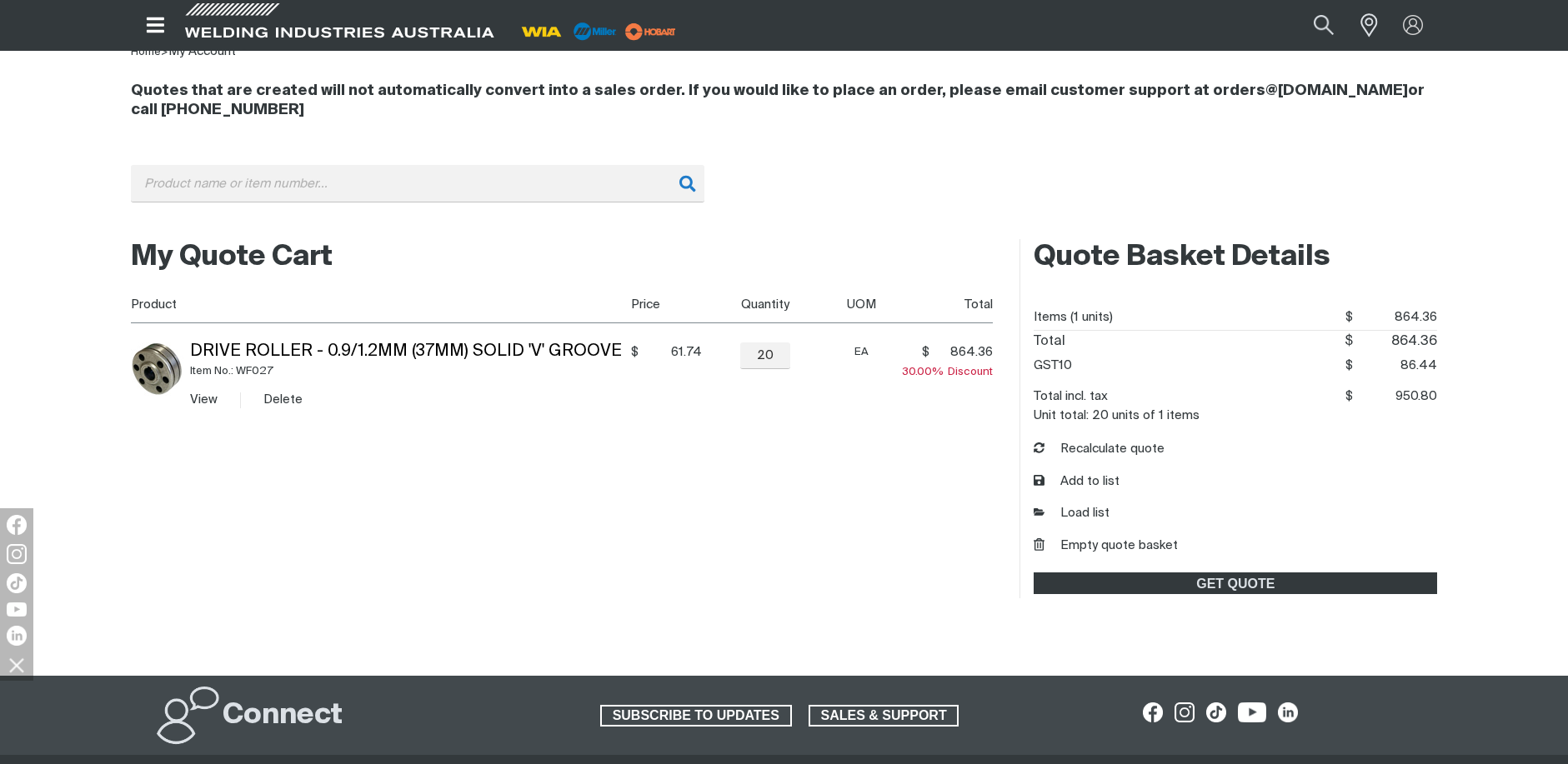
scroll to position [250, 0]
